Goal: Transaction & Acquisition: Book appointment/travel/reservation

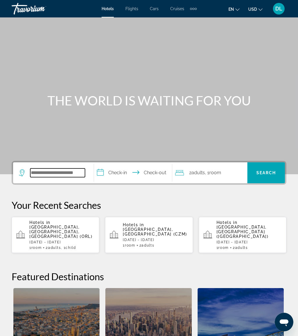
click at [68, 174] on input "Search hotel destination" at bounding box center [57, 173] width 55 height 9
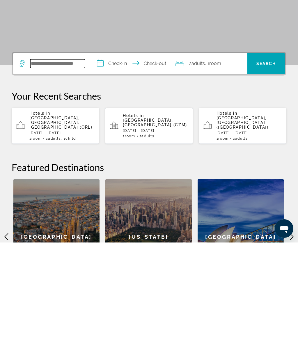
scroll to position [40, 0]
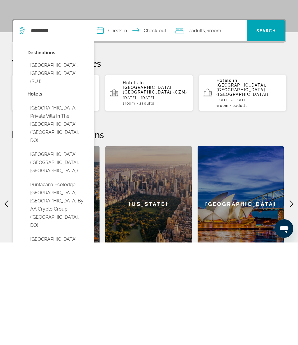
click at [78, 162] on button "[GEOGRAPHIC_DATA], [GEOGRAPHIC_DATA] (PUJ)" at bounding box center [57, 175] width 61 height 27
type input "**********"
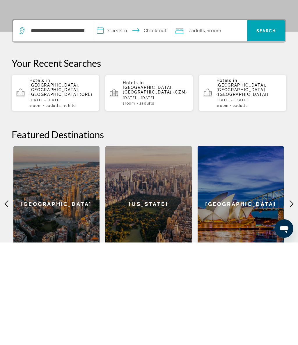
click at [135, 123] on input "**********" at bounding box center [134, 134] width 80 height 23
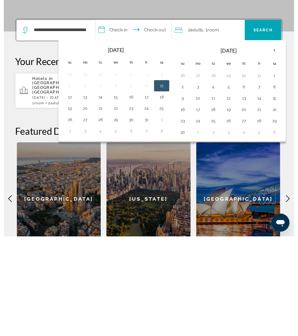
scroll to position [144, 0]
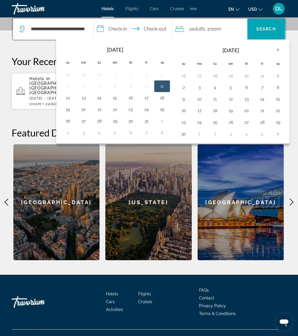
click at [198, 122] on button "24" at bounding box center [198, 122] width 9 height 8
click at [188, 133] on button "30" at bounding box center [183, 134] width 9 height 8
type input "**********"
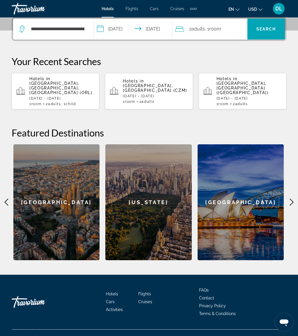
click at [231, 28] on div "2 Adult Adults , 1 Room rooms" at bounding box center [211, 29] width 72 height 8
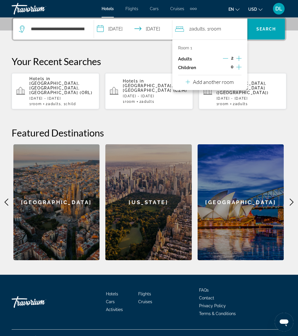
scroll to position [142, 0]
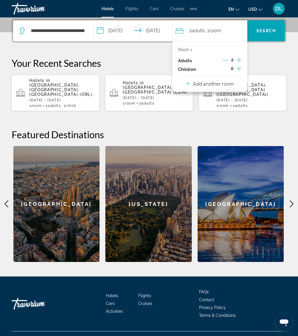
click at [232, 84] on p "Add another room" at bounding box center [213, 84] width 41 height 6
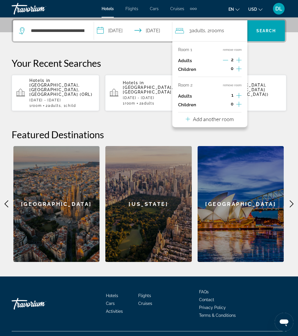
click at [238, 95] on icon "Increment adults" at bounding box center [238, 95] width 5 height 7
click at [236, 60] on icon "Increment adults" at bounding box center [238, 60] width 5 height 7
click at [233, 121] on button "Add another room" at bounding box center [209, 118] width 48 height 12
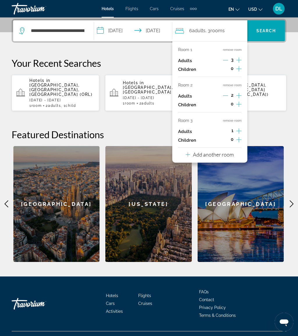
click at [240, 129] on icon "Increment adults" at bounding box center [238, 131] width 5 height 7
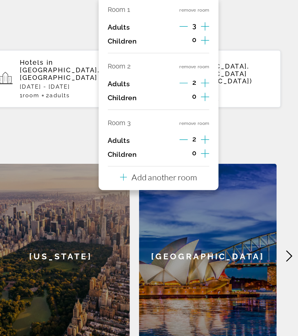
click at [236, 136] on icon "Increment children" at bounding box center [238, 139] width 5 height 7
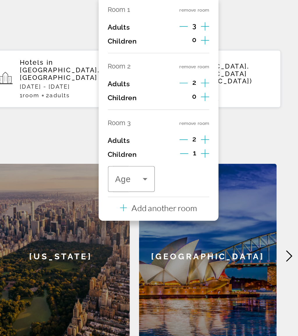
click at [236, 136] on icon "Increment children" at bounding box center [238, 139] width 5 height 7
click at [232, 152] on icon "Travelers: 7 adults, 2 children" at bounding box center [235, 155] width 7 height 7
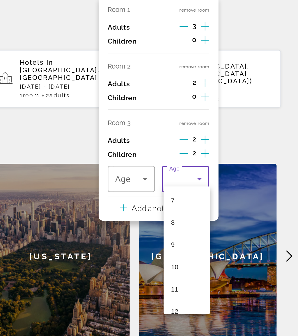
scroll to position [109, 0]
click at [213, 180] on mat-option "9" at bounding box center [227, 187] width 29 height 14
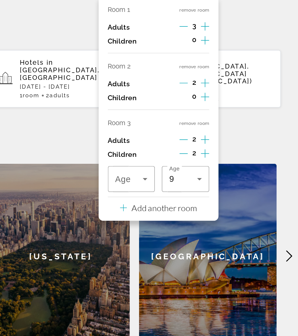
click at [183, 152] on span "Travelers: 7 adults, 2 children" at bounding box center [191, 155] width 17 height 7
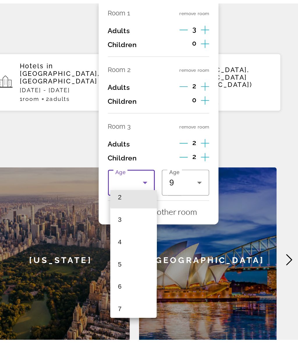
scroll to position [101, 0]
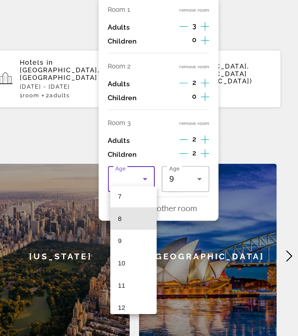
click at [179, 174] on mat-option "8" at bounding box center [193, 181] width 29 height 14
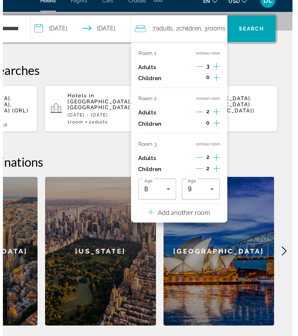
scroll to position [124, 0]
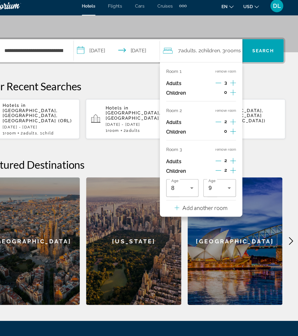
click at [256, 48] on span "Search" at bounding box center [266, 49] width 20 height 5
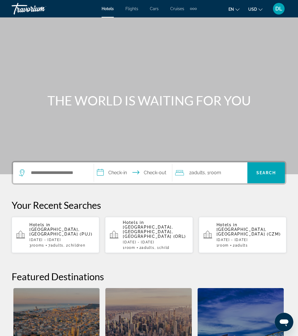
scroll to position [0, 0]
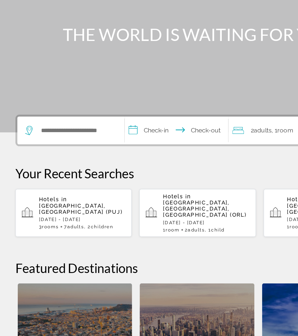
click at [73, 238] on p "[DATE] - [DATE]" at bounding box center [61, 240] width 65 height 4
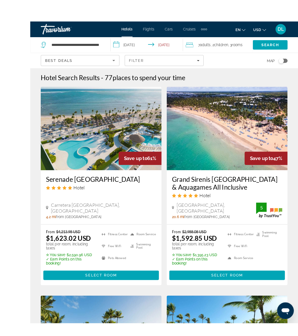
scroll to position [6, 0]
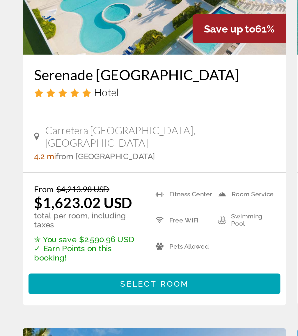
click at [51, 270] on span "Main content" at bounding box center [79, 277] width 128 height 14
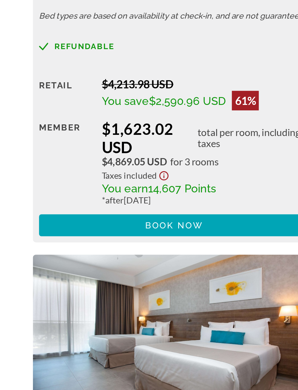
scroll to position [965, 0]
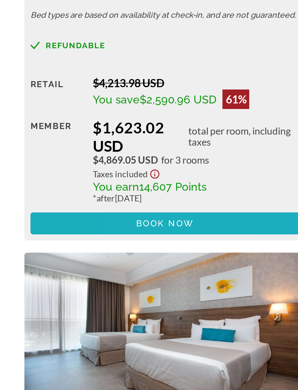
click at [94, 303] on span "Main content" at bounding box center [79, 310] width 128 height 14
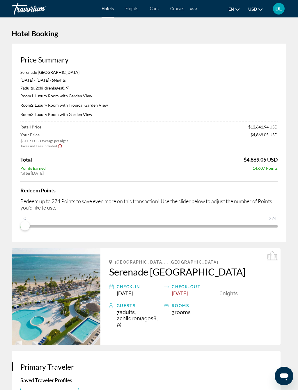
click at [286, 336] on button "Abrir ventana de mensajería" at bounding box center [283, 376] width 19 height 19
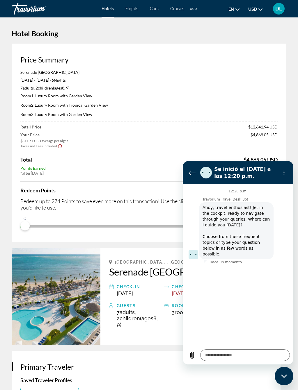
type textarea "*"
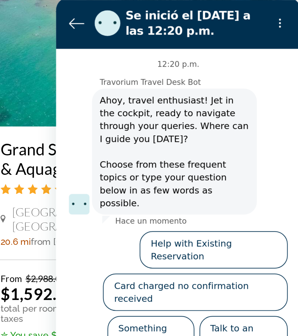
click at [152, 73] on img "Main content" at bounding box center [219, 119] width 134 height 93
